Goal: Information Seeking & Learning: Find specific fact

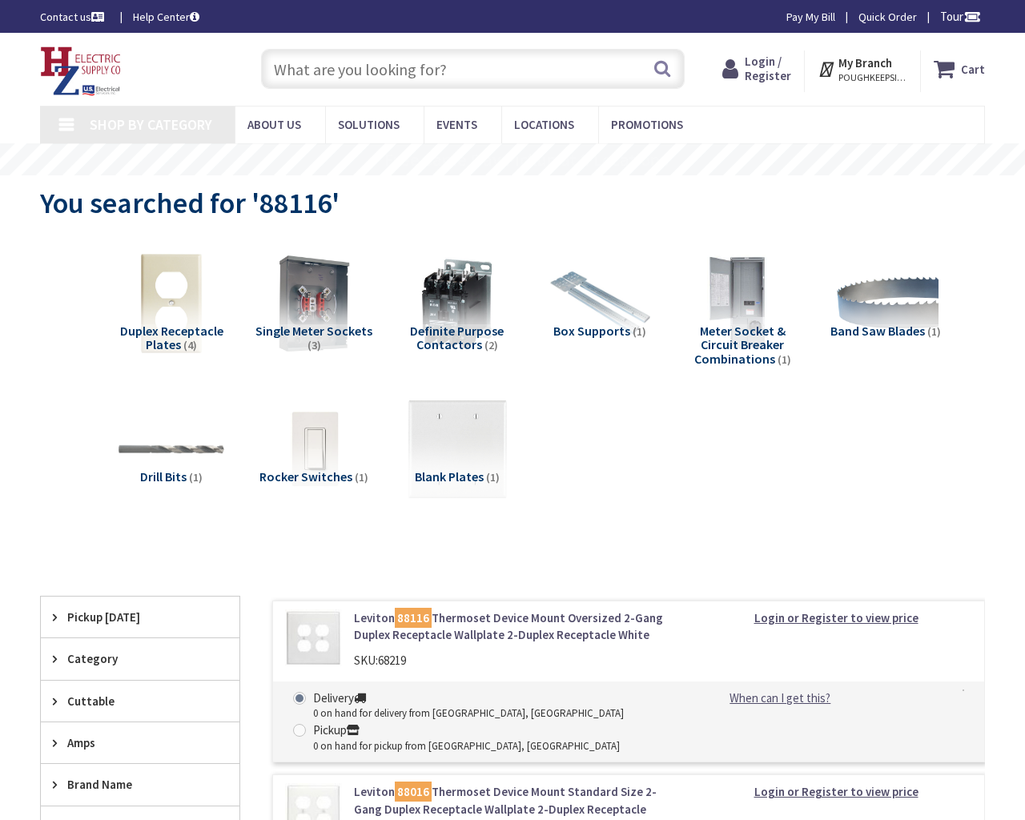
type input "58th St, Pinellas Park, FL 33782, USA"
